Goal: Transaction & Acquisition: Purchase product/service

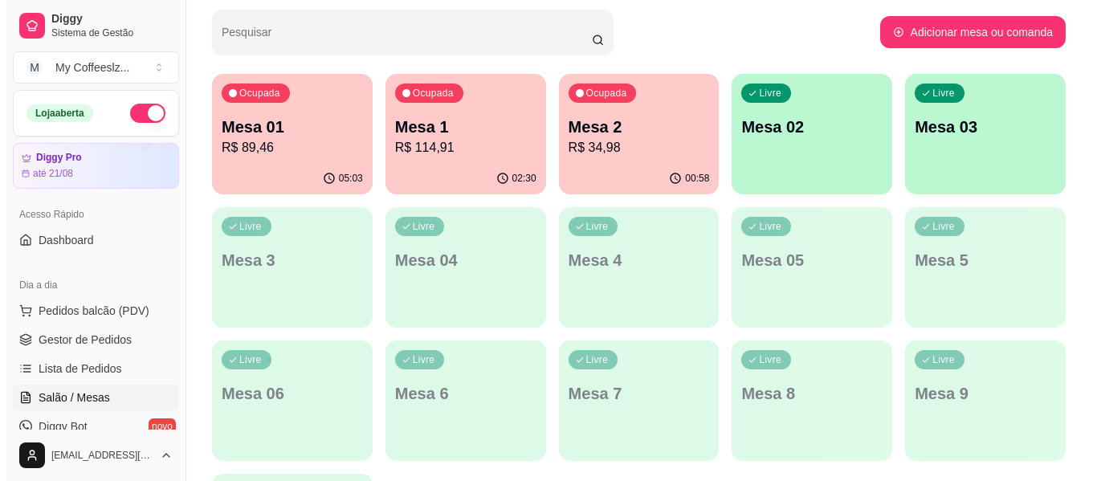
scroll to position [241, 0]
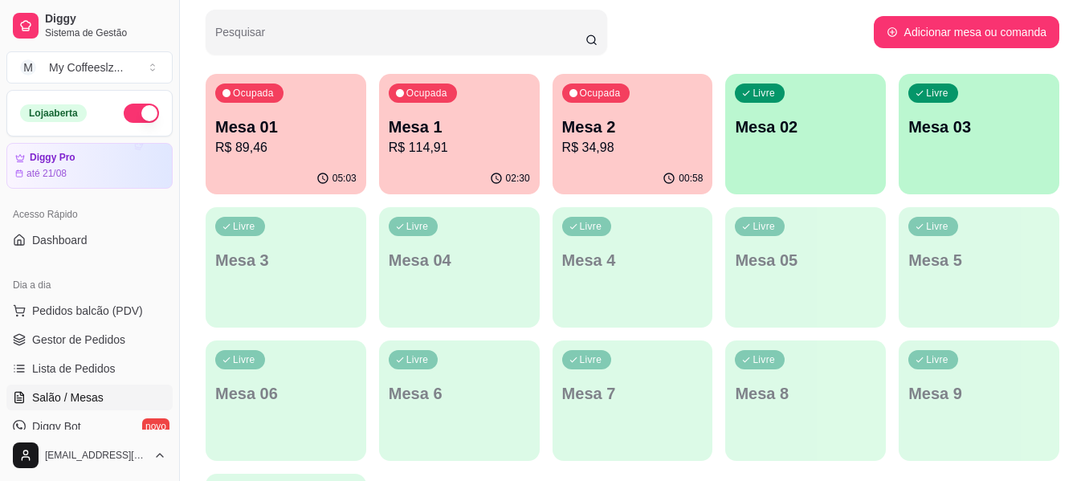
click at [658, 156] on p "R$ 34,98" at bounding box center [632, 147] width 141 height 19
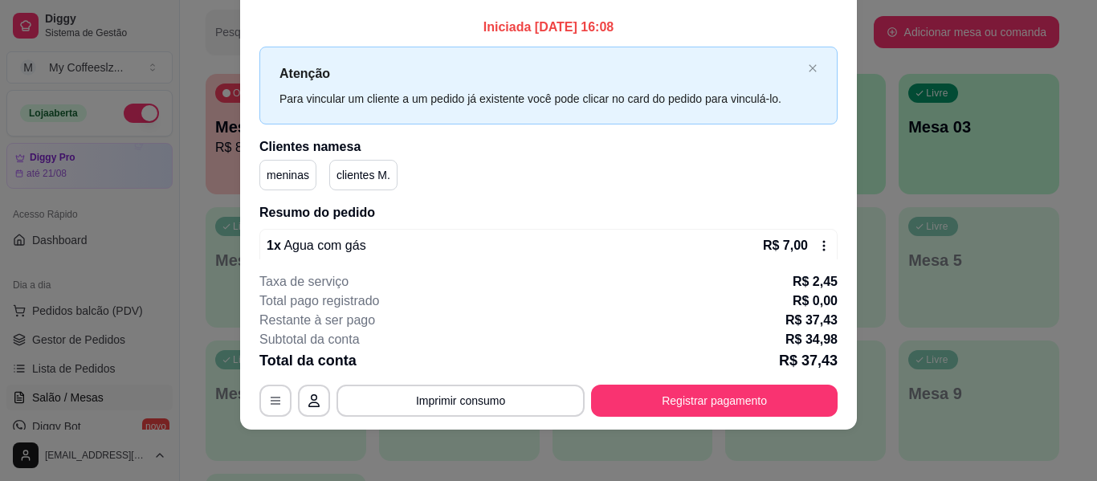
scroll to position [0, 0]
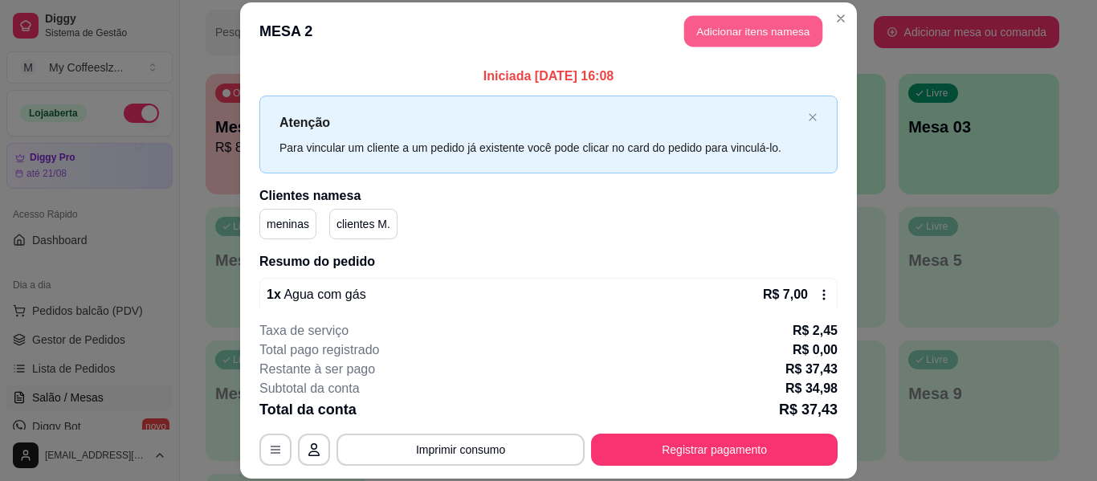
click at [739, 24] on button "Adicionar itens na mesa" at bounding box center [753, 31] width 138 height 31
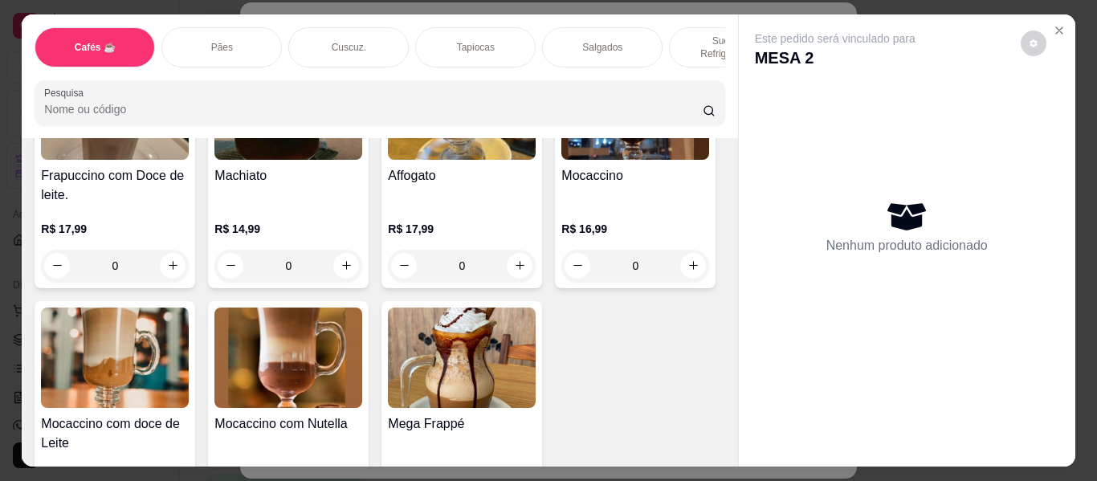
scroll to position [1927, 0]
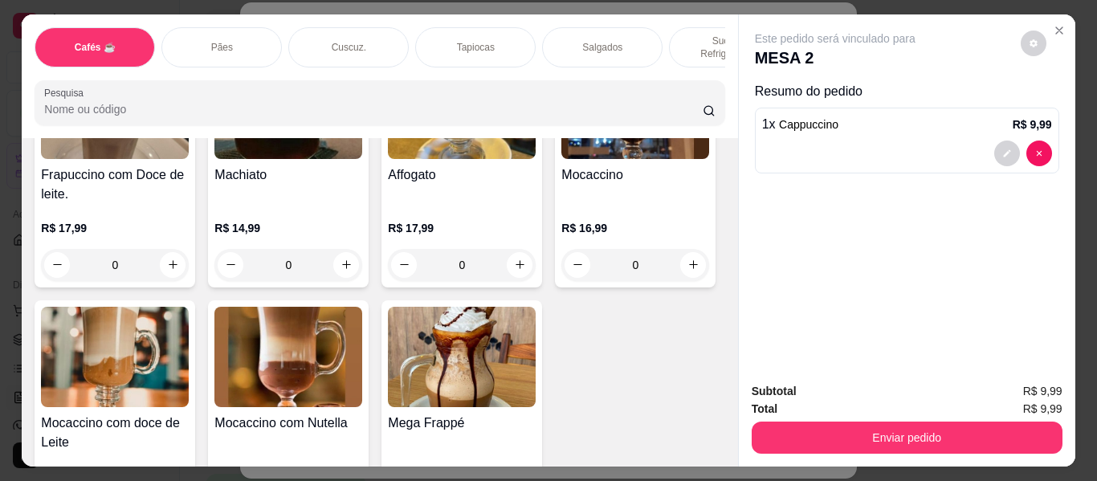
type input "2"
click at [454, 27] on div "Tapiocas" at bounding box center [475, 47] width 120 height 40
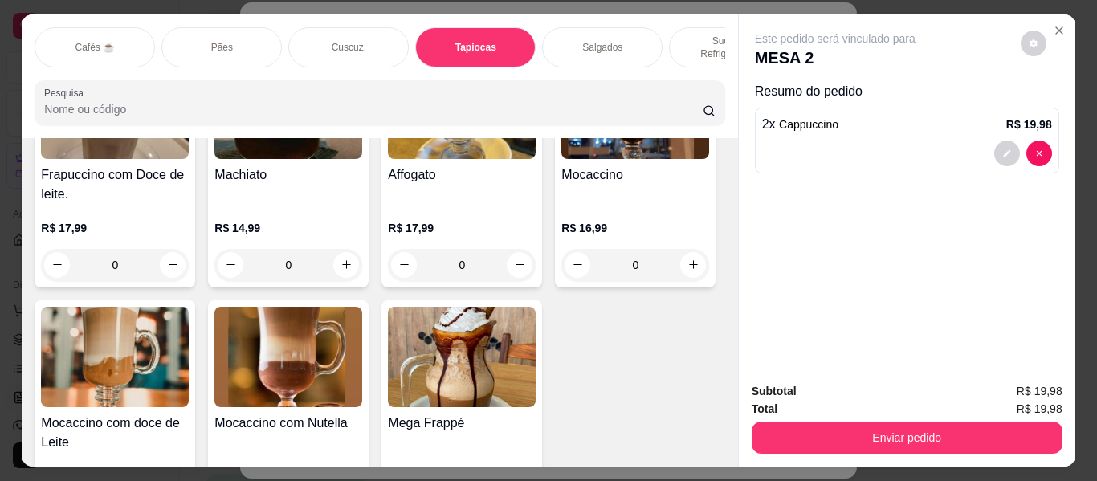
scroll to position [43, 0]
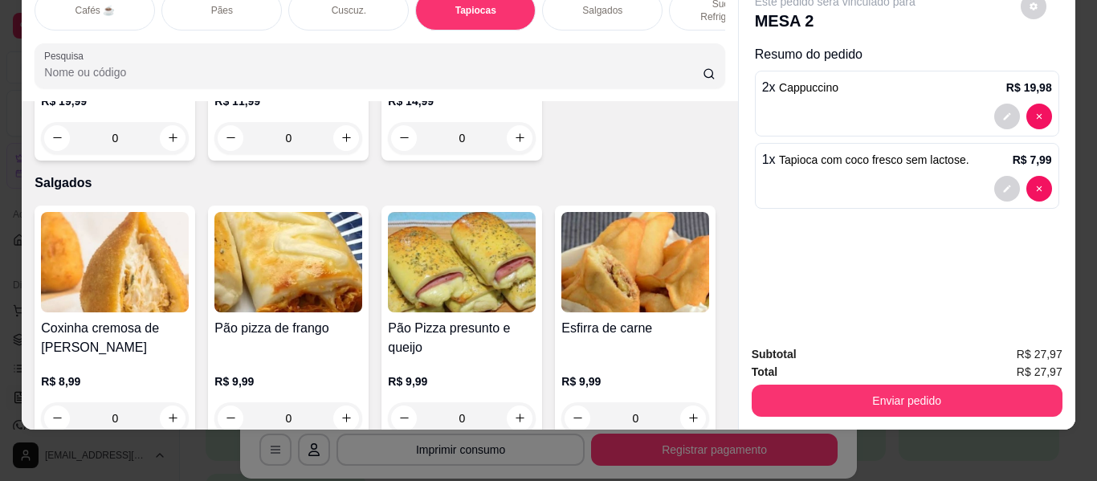
type input "2"
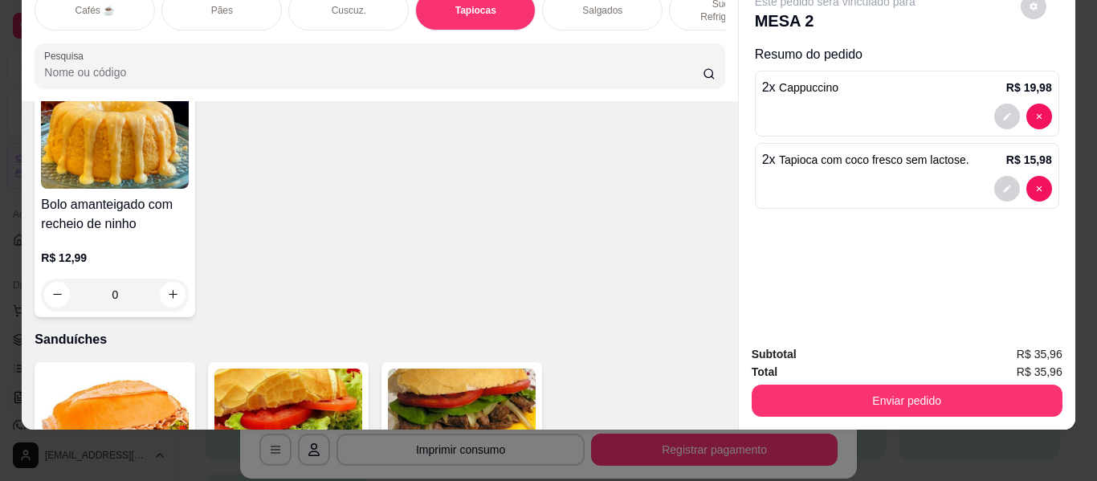
scroll to position [7412, 0]
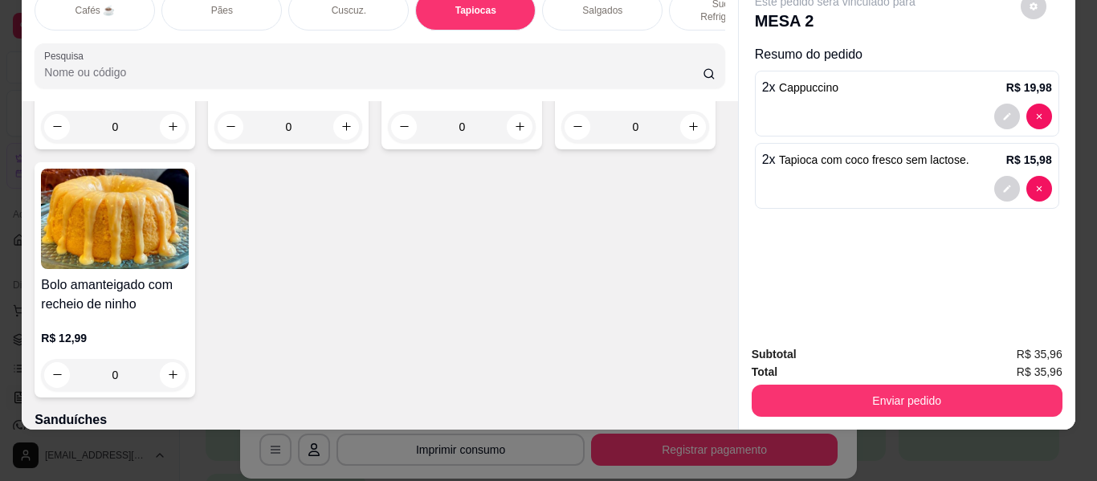
type input "1"
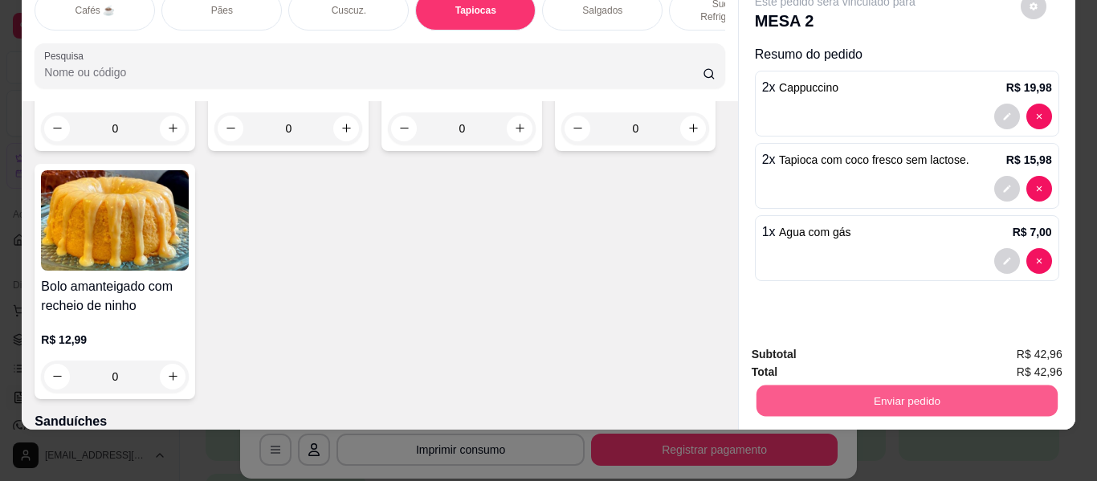
click at [842, 393] on button "Enviar pedido" at bounding box center [905, 400] width 301 height 31
click at [847, 386] on button "Enviar pedido" at bounding box center [905, 400] width 301 height 31
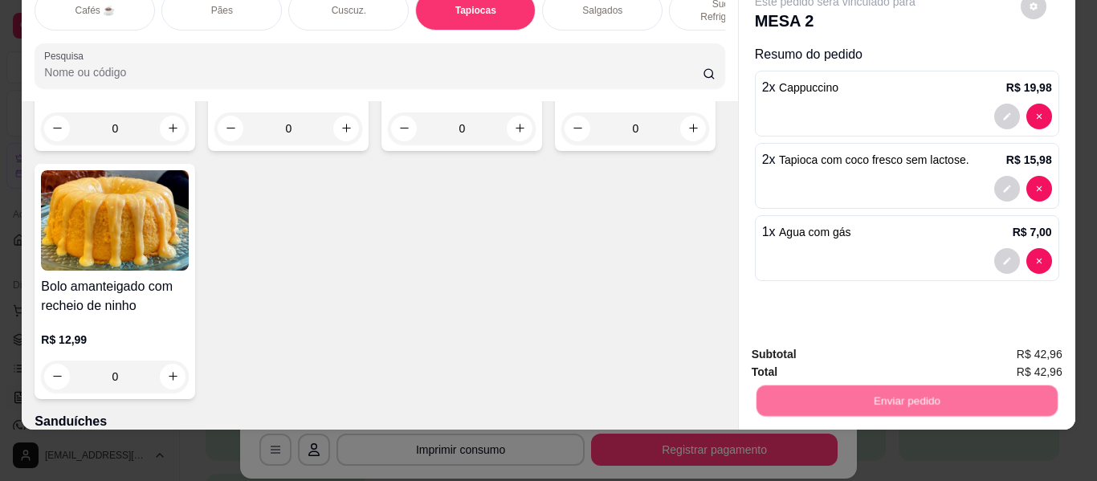
click at [860, 341] on button "Não registrar e enviar pedido" at bounding box center [853, 348] width 167 height 31
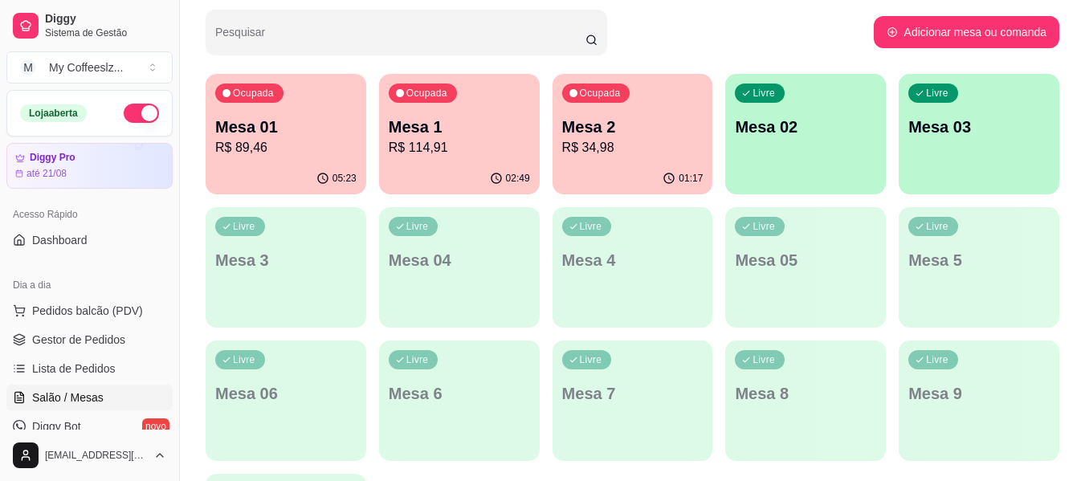
click at [675, 132] on p "Mesa 2" at bounding box center [632, 127] width 141 height 22
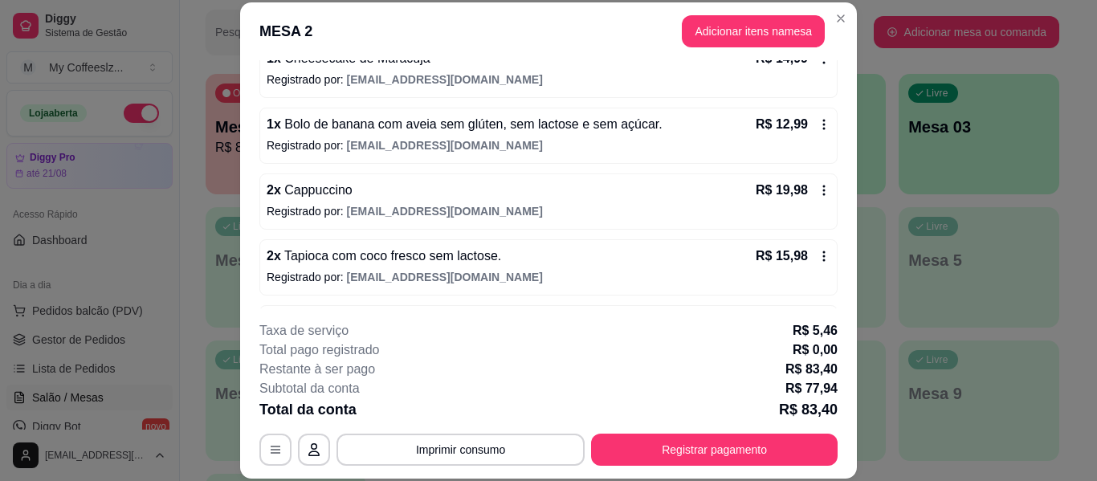
scroll to position [361, 0]
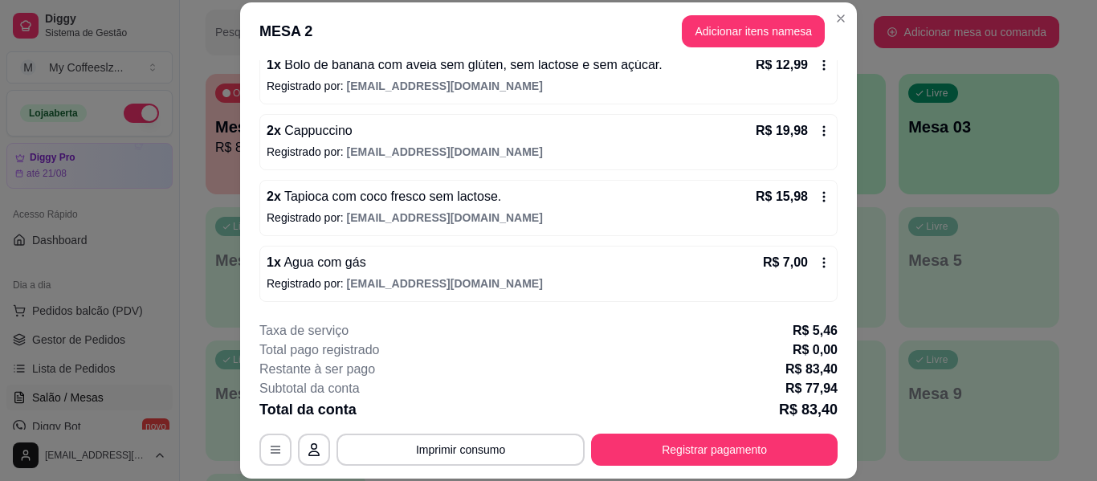
click at [542, 140] on div "2 x Cappuccino R$ 19,98" at bounding box center [549, 130] width 564 height 19
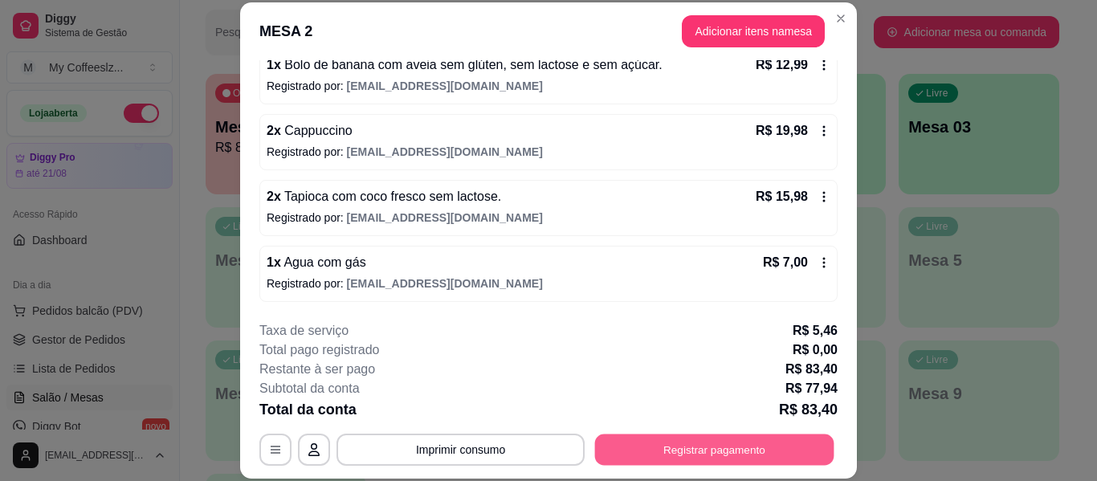
click at [698, 444] on button "Registrar pagamento" at bounding box center [714, 449] width 239 height 31
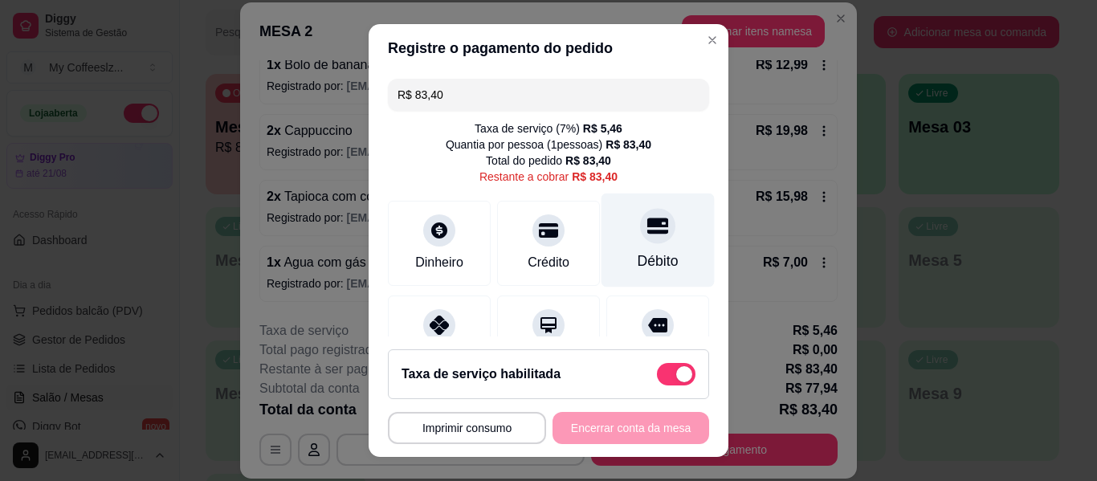
click at [640, 238] on div at bounding box center [657, 225] width 35 height 35
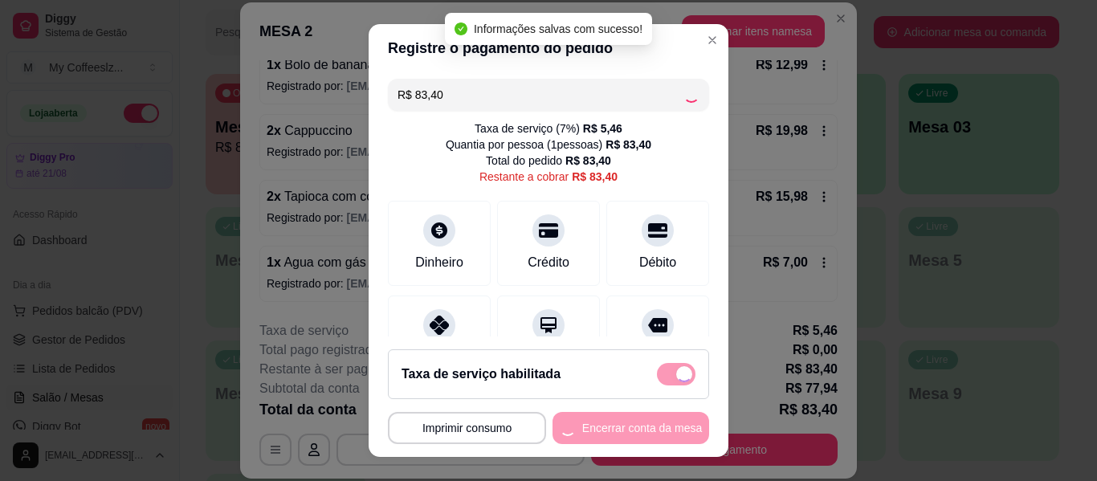
type input "R$ 0,00"
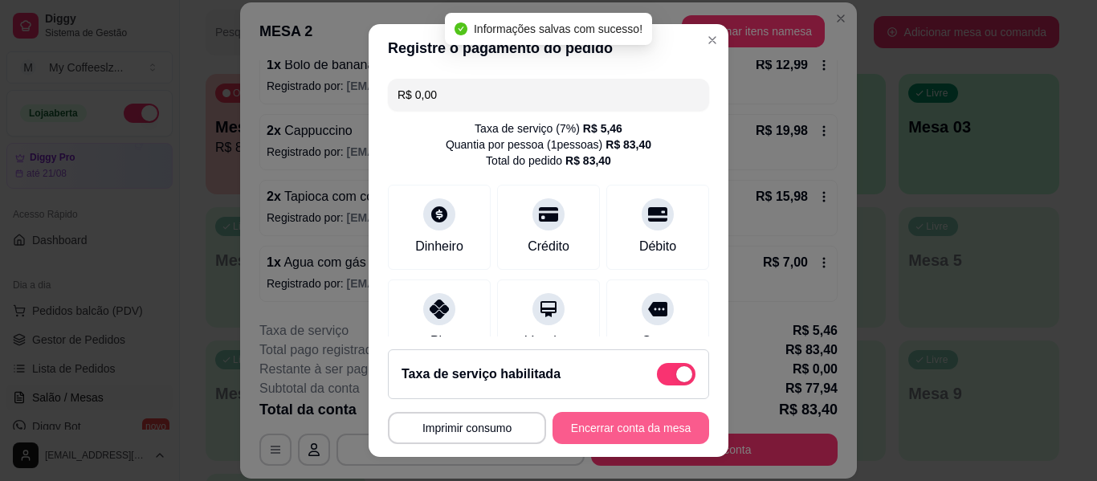
click at [592, 427] on button "Encerrar conta da mesa" at bounding box center [630, 428] width 157 height 32
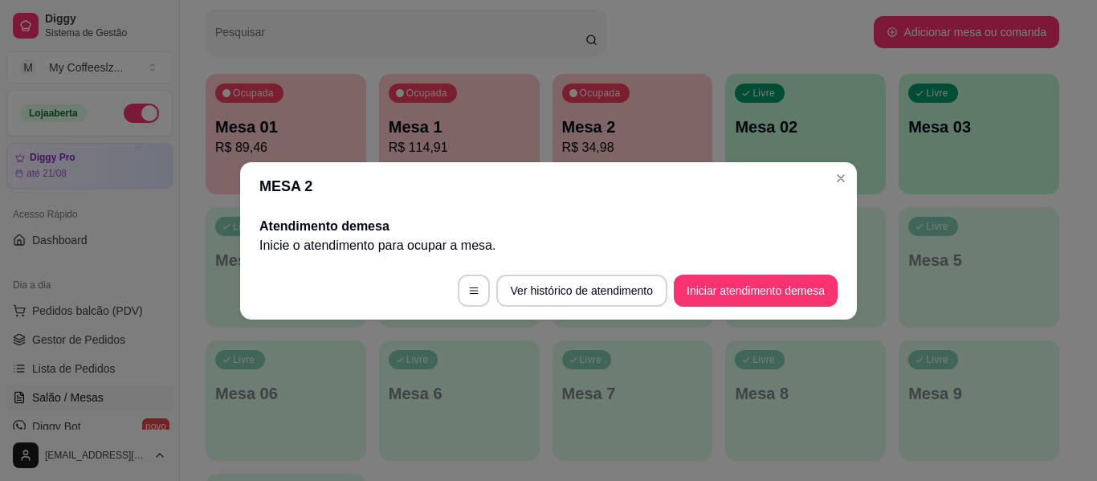
scroll to position [0, 0]
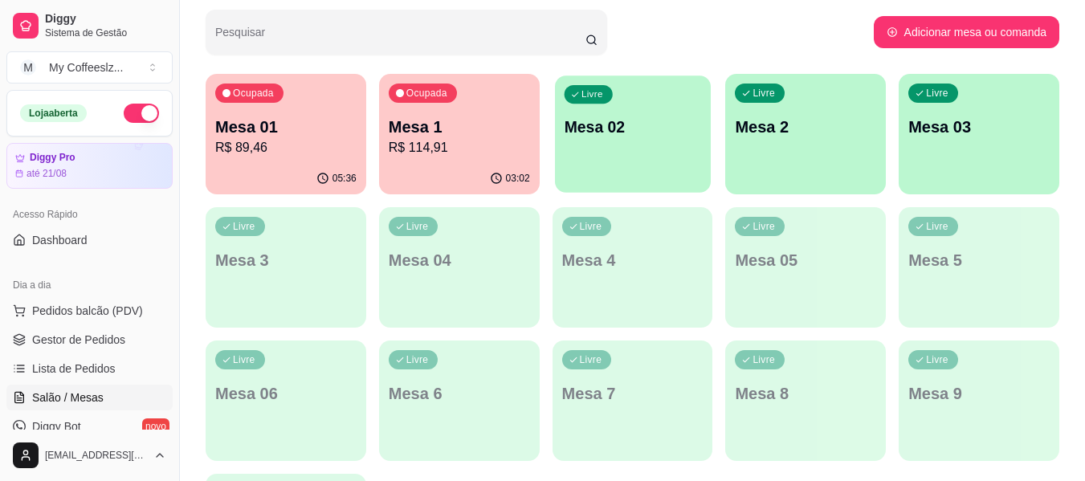
click at [641, 137] on p "Mesa 02" at bounding box center [632, 127] width 137 height 22
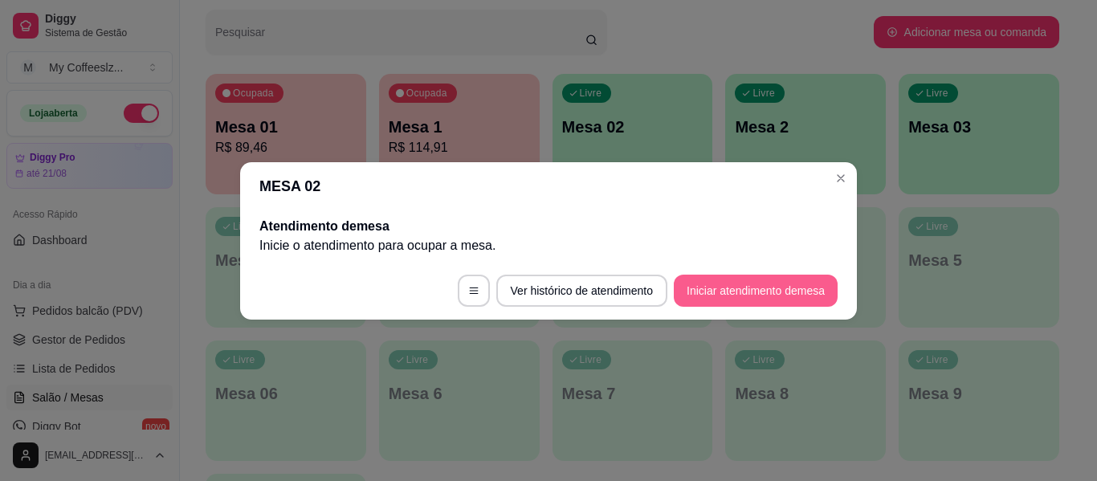
click at [729, 291] on button "Iniciar atendimento de mesa" at bounding box center [756, 291] width 164 height 32
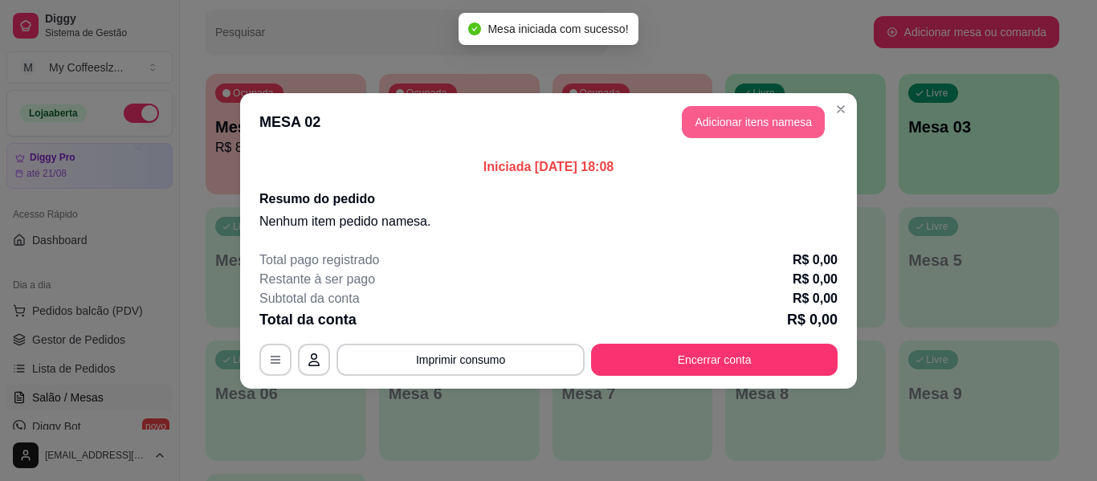
click at [710, 131] on button "Adicionar itens na mesa" at bounding box center [753, 122] width 143 height 32
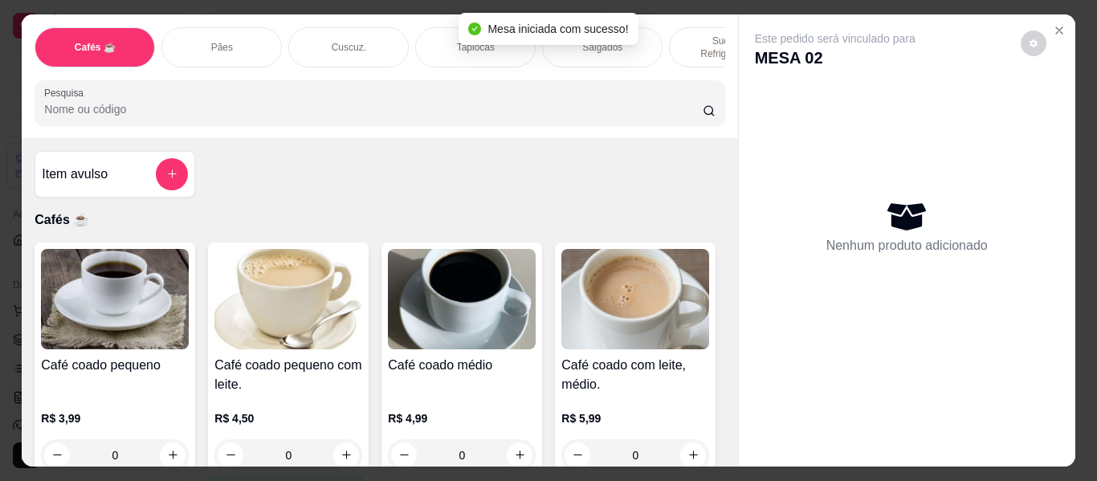
click at [312, 195] on div "Item avulso Cafés ☕ Café coado pequeno R$ 3,99 0 Café coado pequeno com leite. …" at bounding box center [379, 302] width 715 height 328
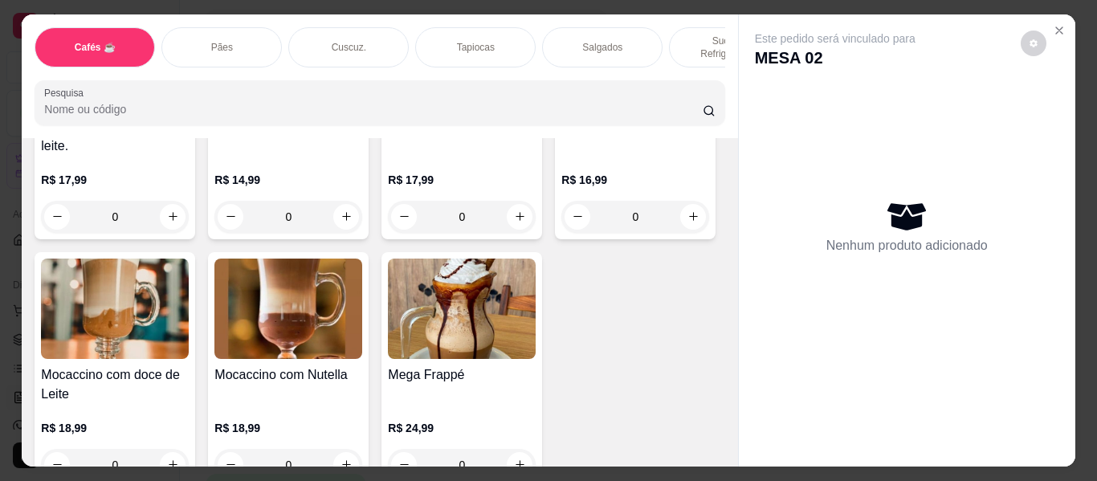
scroll to position [2007, 0]
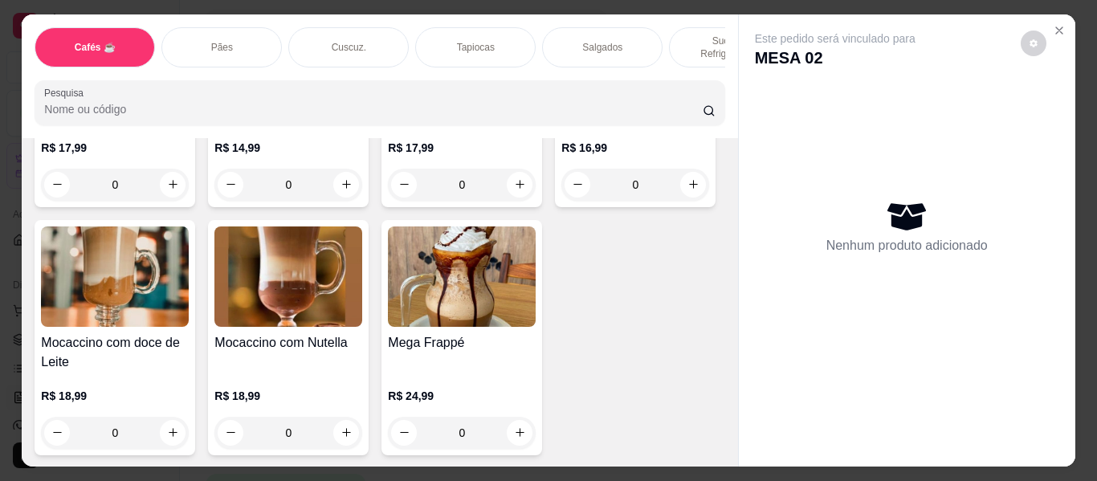
type input "1"
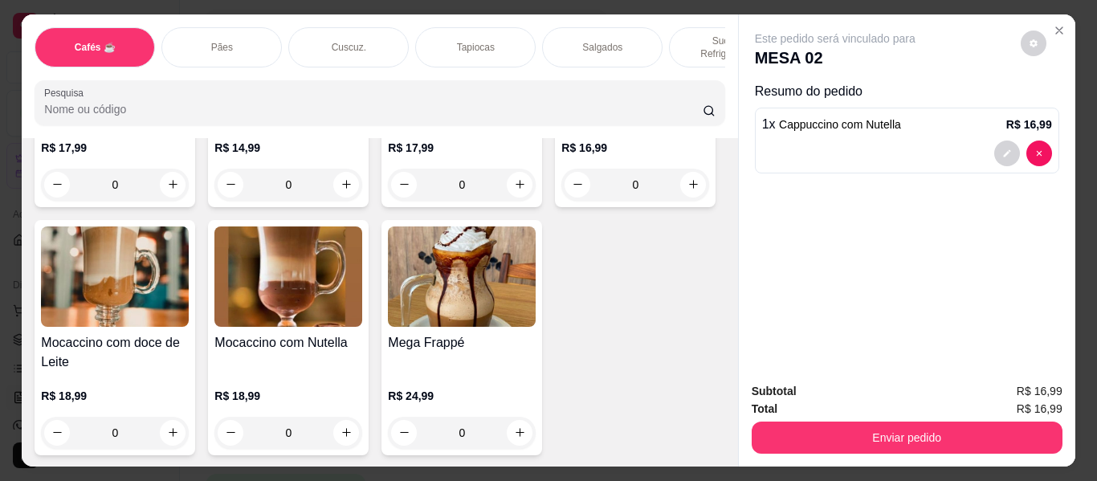
click at [441, 29] on div "Tapiocas" at bounding box center [475, 47] width 120 height 40
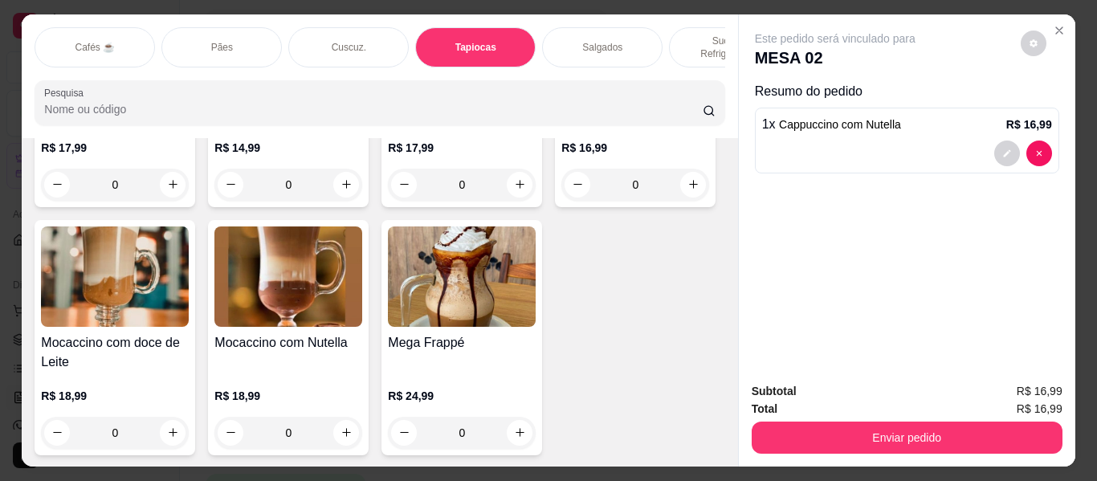
scroll to position [43, 0]
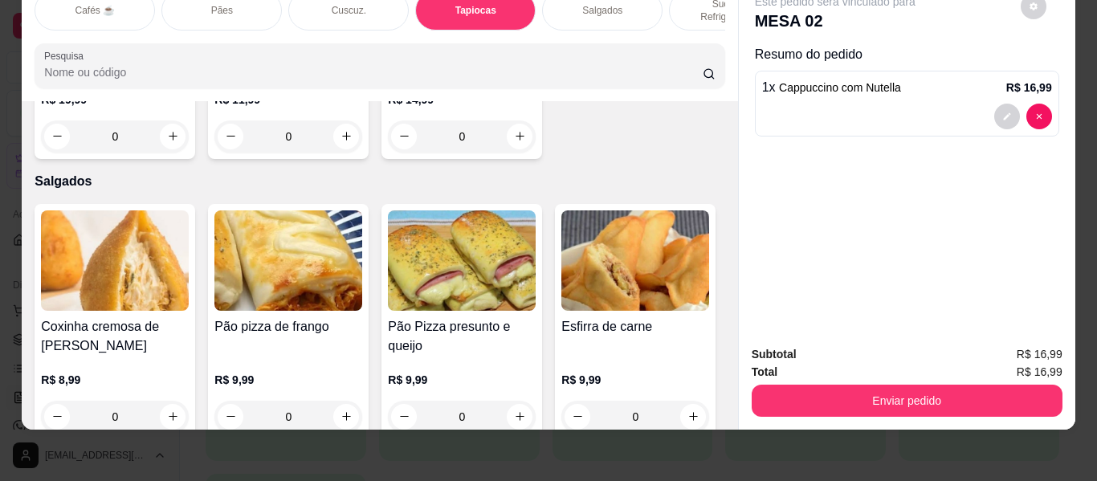
type input "1"
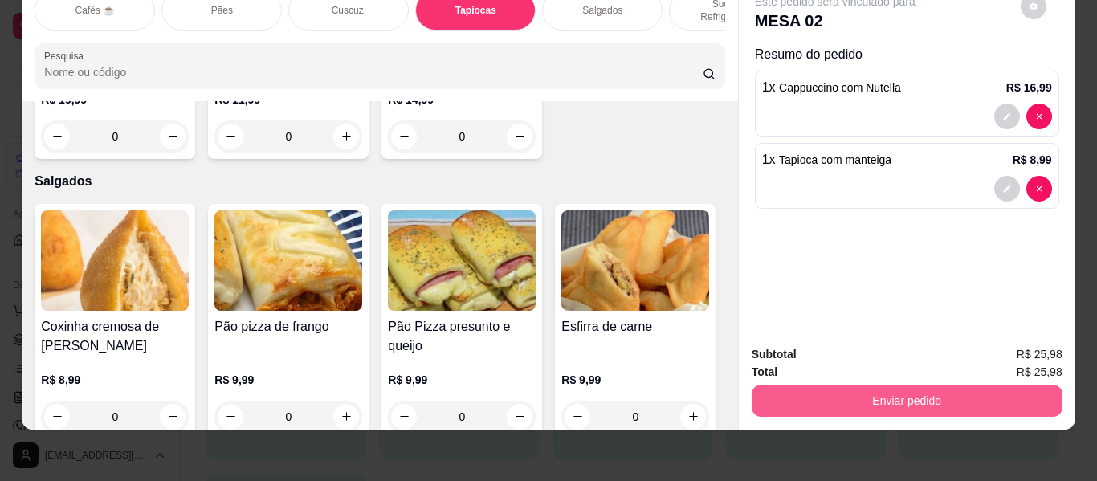
click at [785, 385] on button "Enviar pedido" at bounding box center [906, 401] width 311 height 32
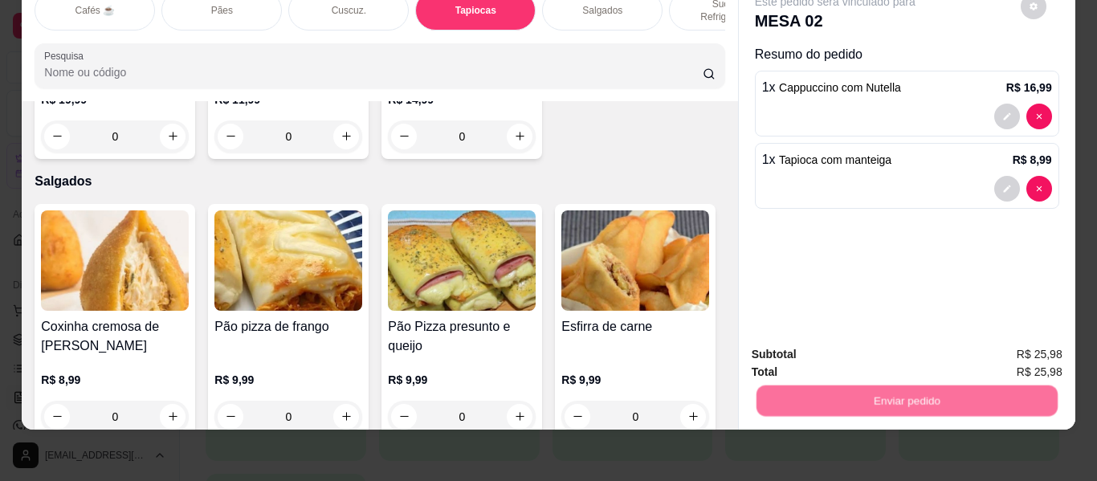
click at [791, 350] on button "Não registrar e enviar pedido" at bounding box center [853, 348] width 162 height 30
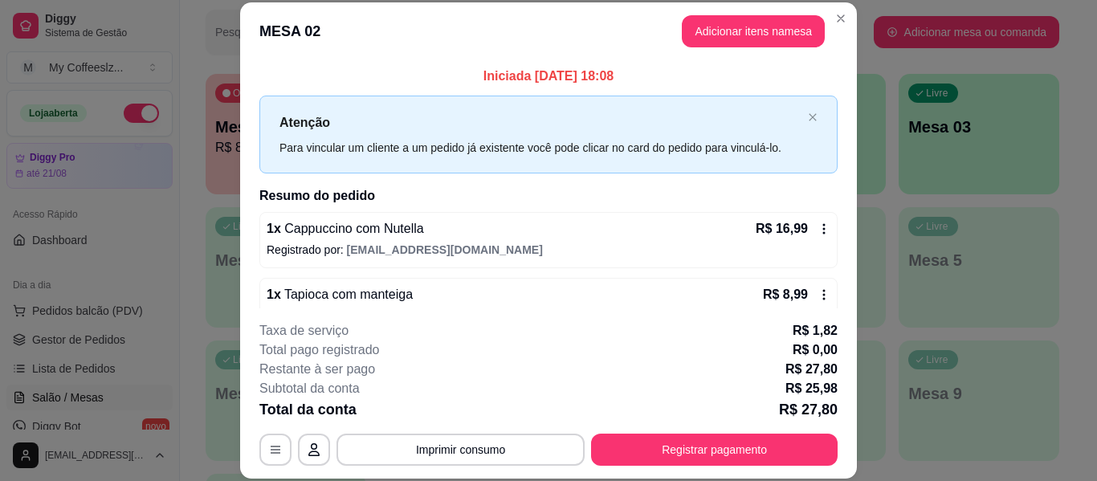
click at [482, 360] on div "Restante à ser pago R$ 27,80" at bounding box center [548, 369] width 578 height 19
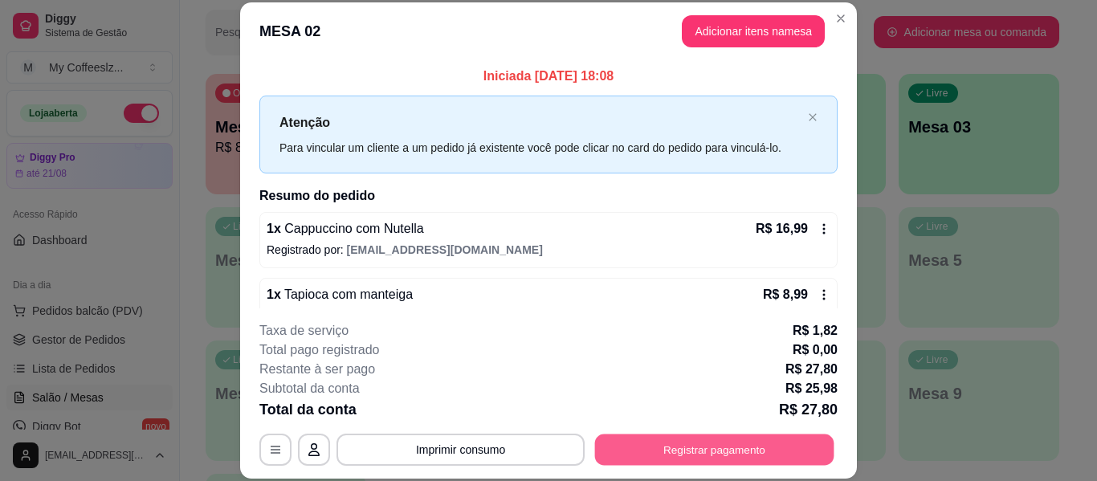
click at [672, 453] on button "Registrar pagamento" at bounding box center [714, 449] width 239 height 31
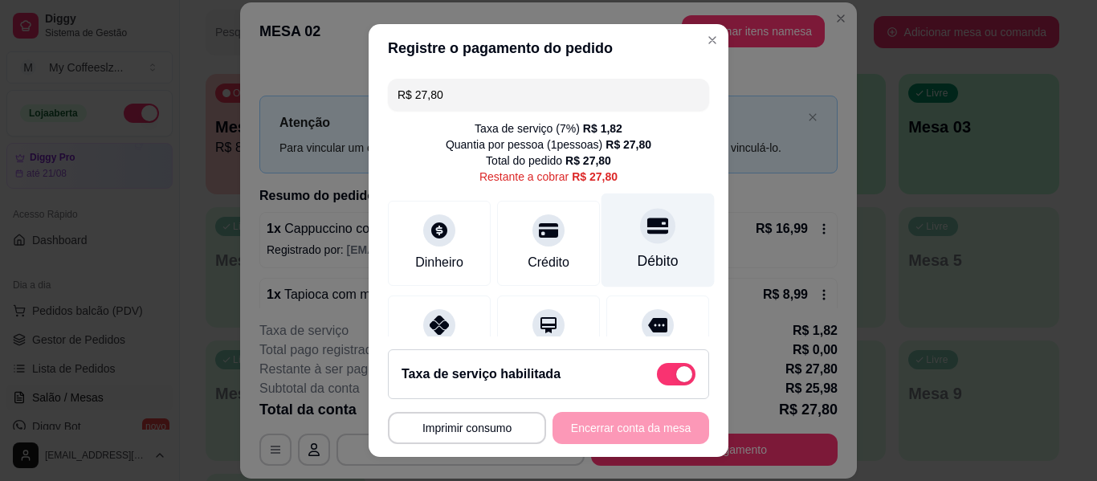
click at [647, 225] on icon at bounding box center [657, 226] width 21 height 16
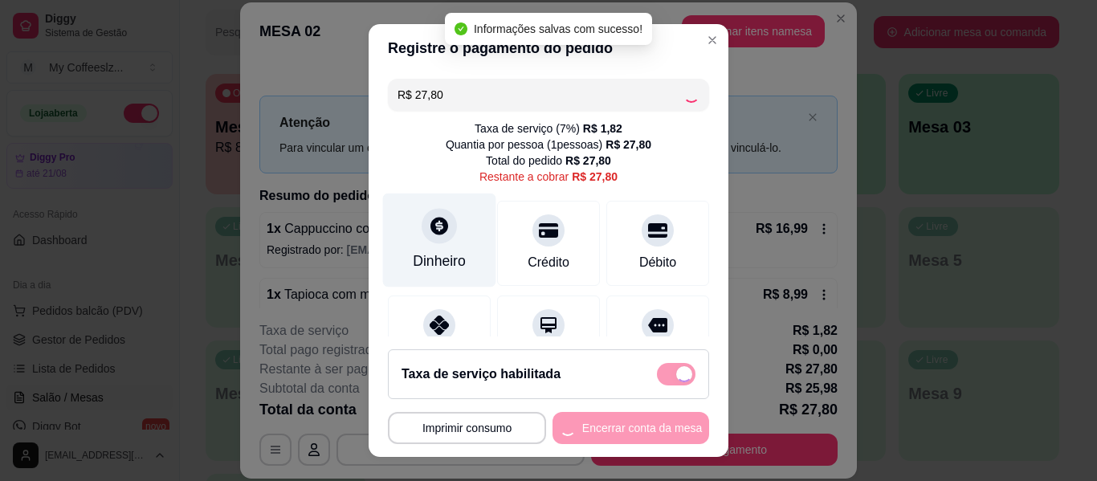
type input "R$ 0,00"
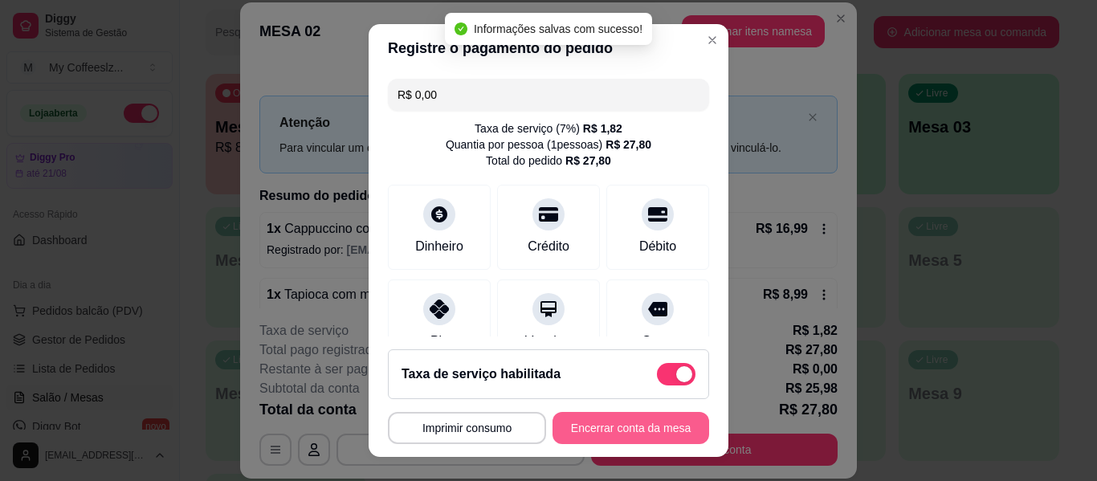
click at [608, 419] on button "Encerrar conta da mesa" at bounding box center [630, 428] width 157 height 32
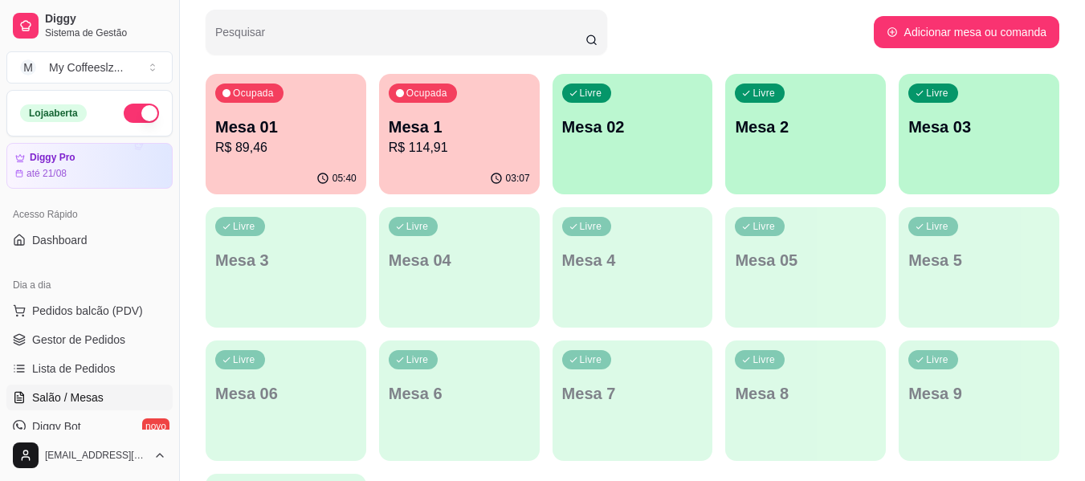
click at [637, 161] on div "Livre Mesa 02" at bounding box center [632, 124] width 161 height 101
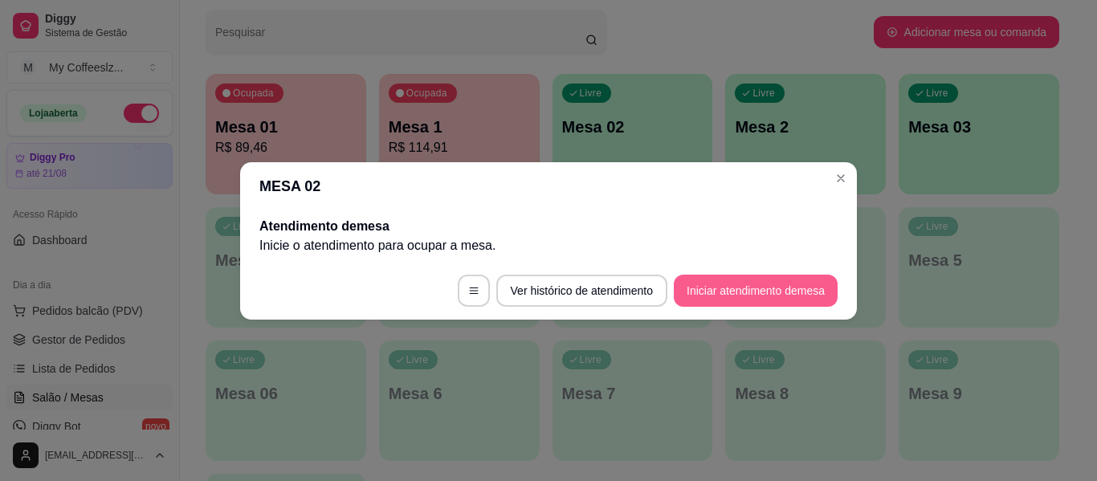
click at [777, 279] on button "Iniciar atendimento de mesa" at bounding box center [756, 291] width 164 height 32
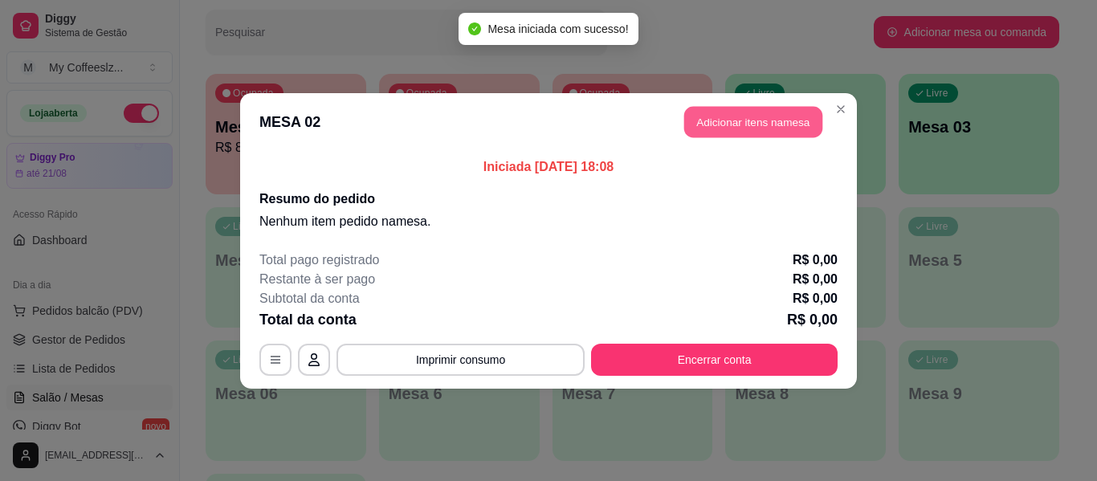
click at [743, 124] on button "Adicionar itens na mesa" at bounding box center [753, 121] width 138 height 31
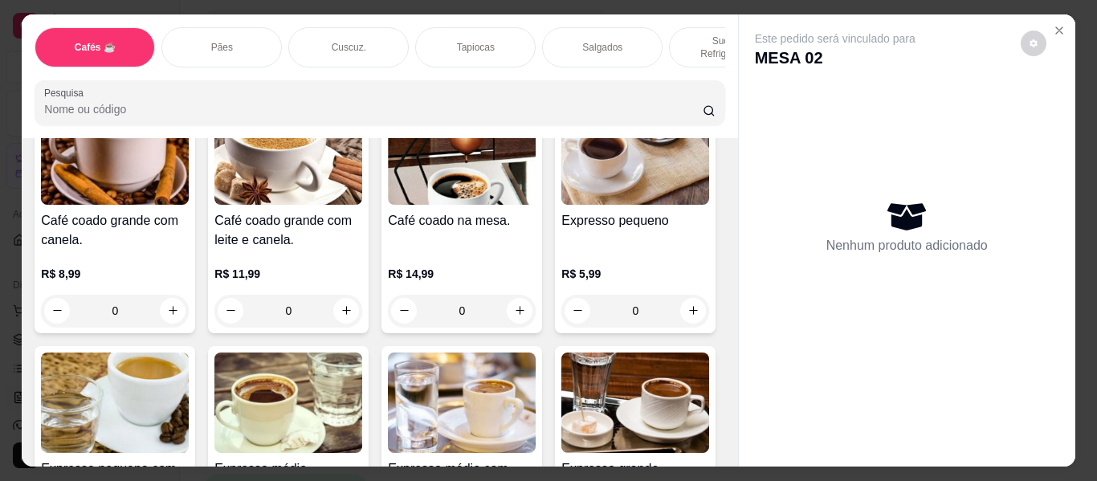
scroll to position [642, 0]
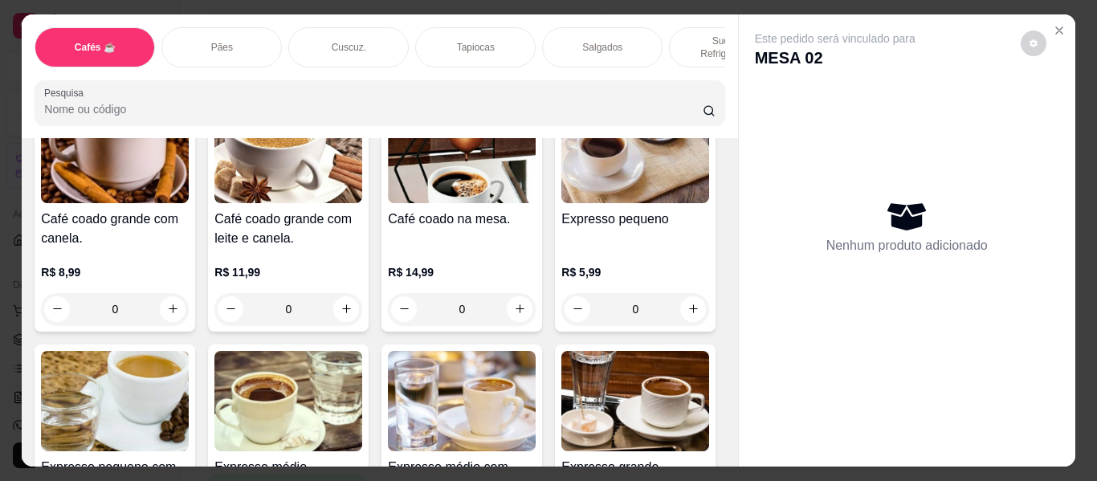
click at [681, 73] on button "increase-product-quantity" at bounding box center [693, 60] width 25 height 25
type input "1"
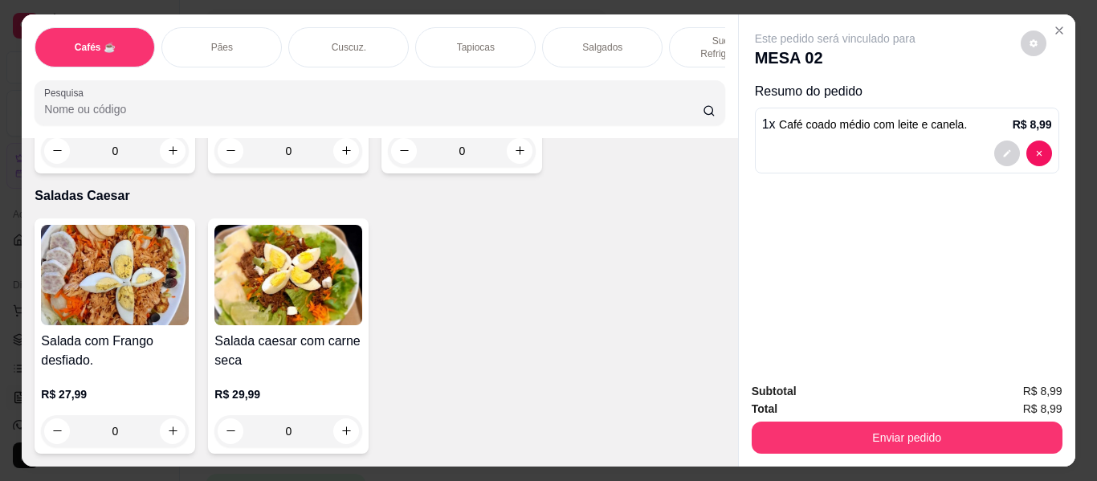
scroll to position [9072, 0]
type input "1"
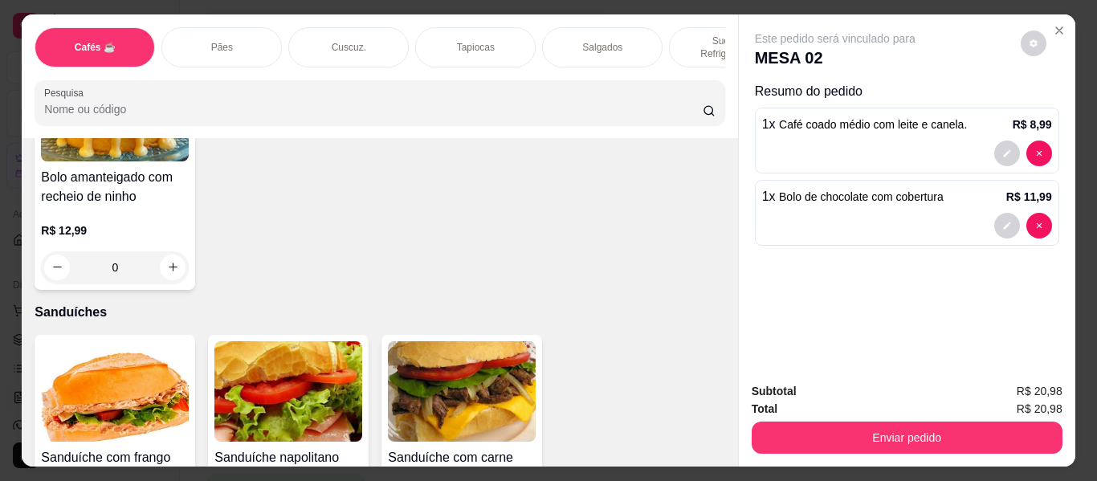
scroll to position [7546, 0]
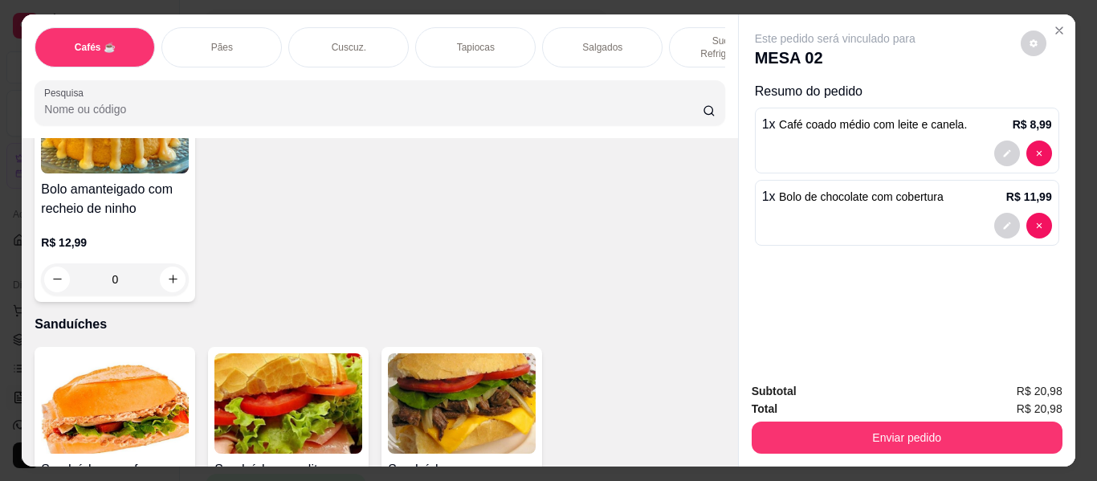
type input "1"
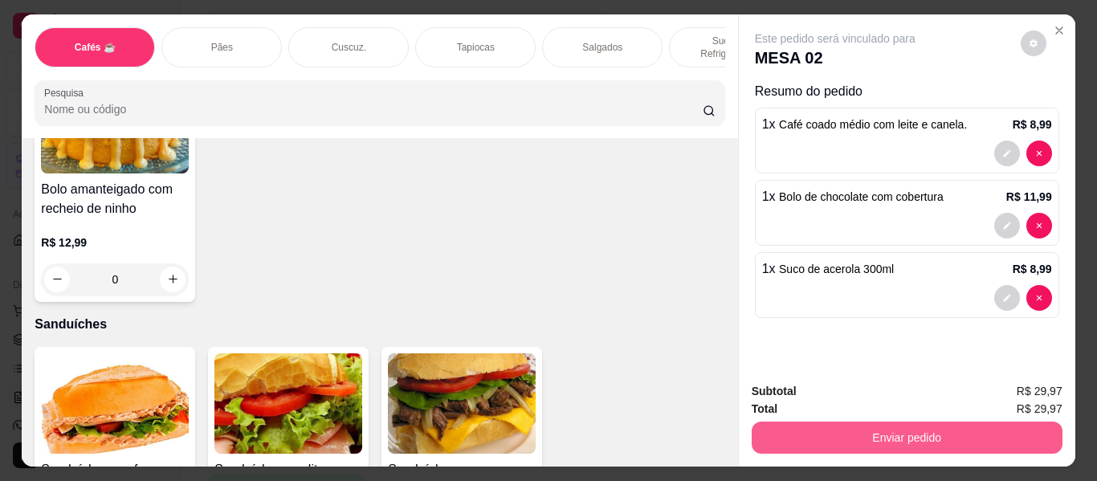
click at [799, 437] on button "Enviar pedido" at bounding box center [906, 437] width 311 height 32
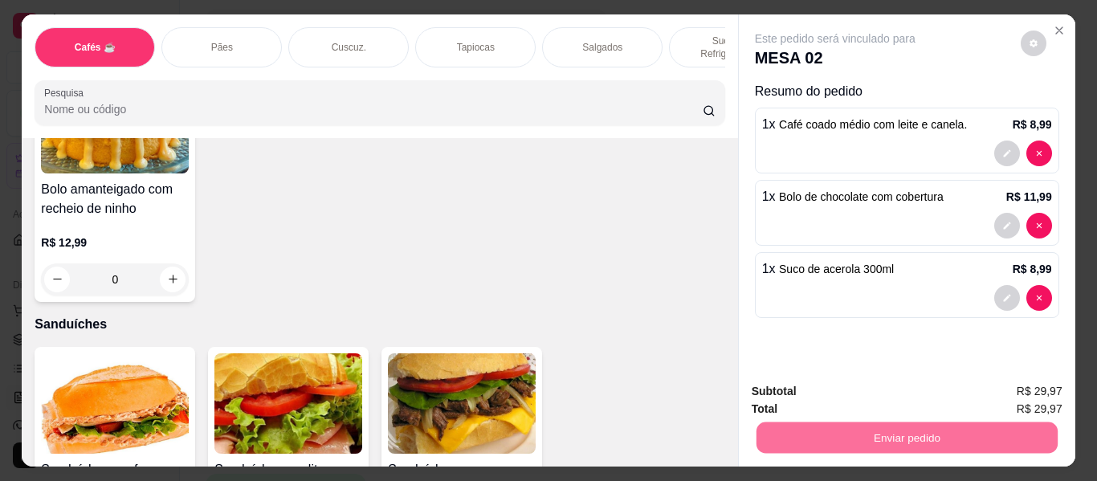
click at [805, 394] on button "Não registrar e enviar pedido" at bounding box center [853, 392] width 167 height 31
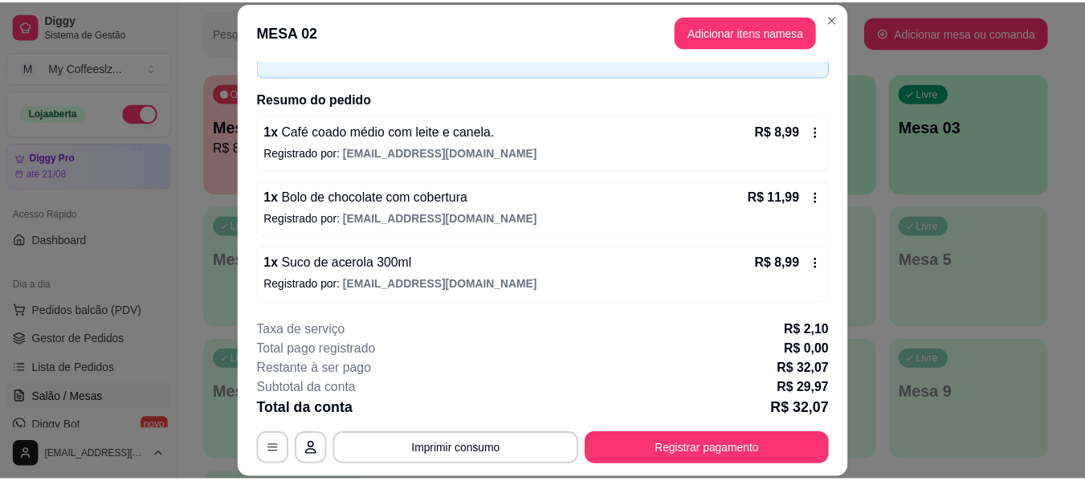
scroll to position [98, 0]
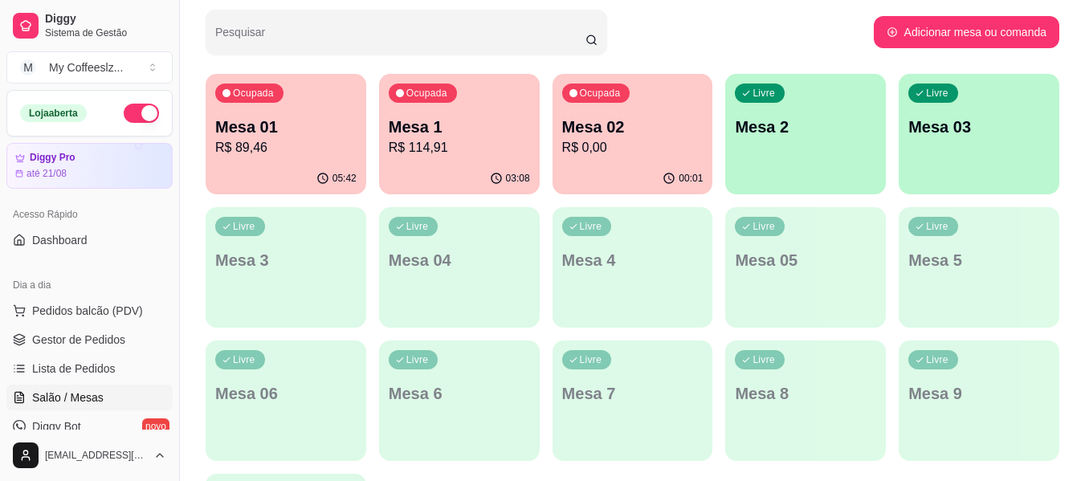
click at [605, 124] on p "Mesa 02" at bounding box center [632, 127] width 141 height 22
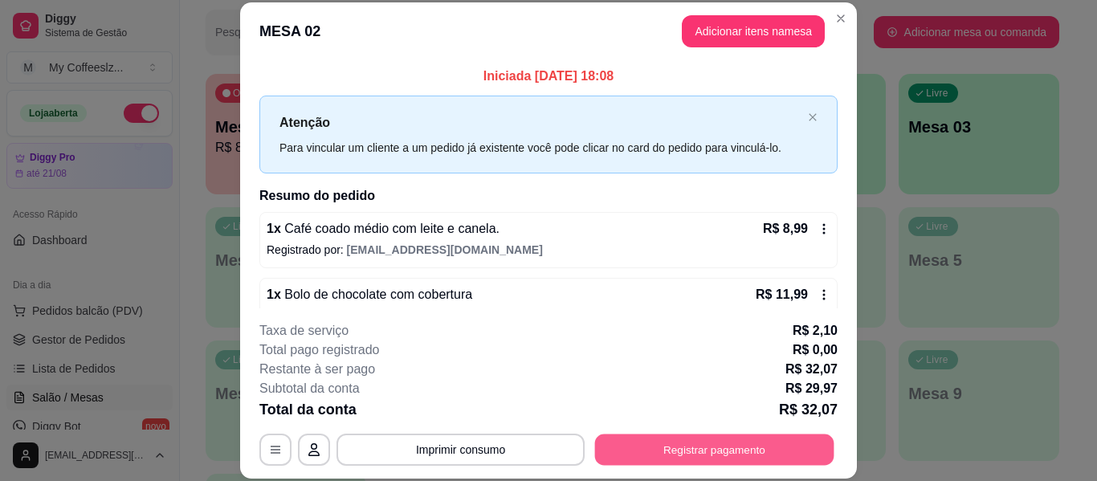
click at [640, 457] on button "Registrar pagamento" at bounding box center [714, 449] width 239 height 31
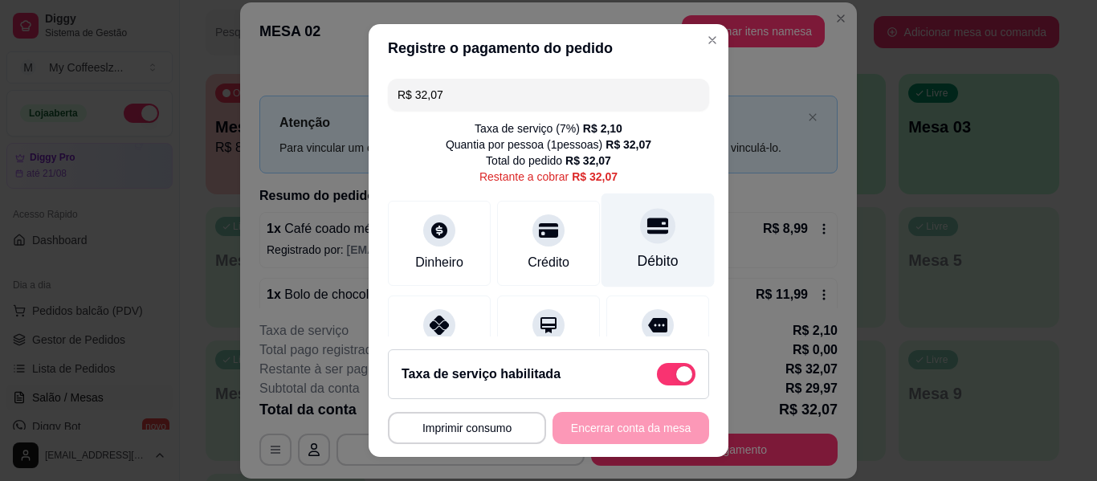
click at [621, 272] on div "Débito" at bounding box center [657, 240] width 113 height 94
type input "R$ 0,00"
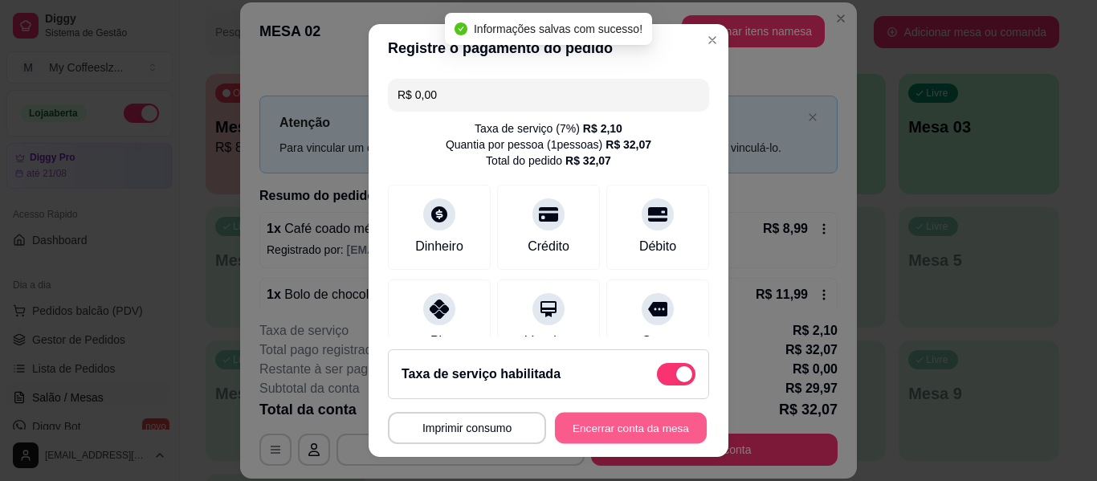
click at [605, 429] on button "Encerrar conta da mesa" at bounding box center [631, 428] width 152 height 31
